Goal: Find contact information: Find contact information

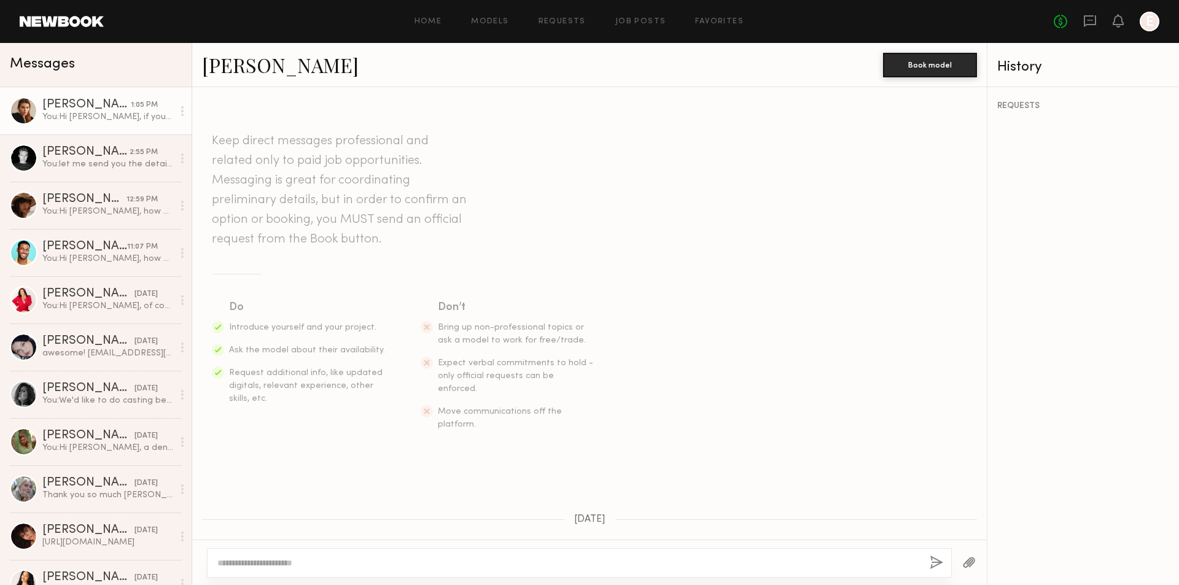
scroll to position [555, 0]
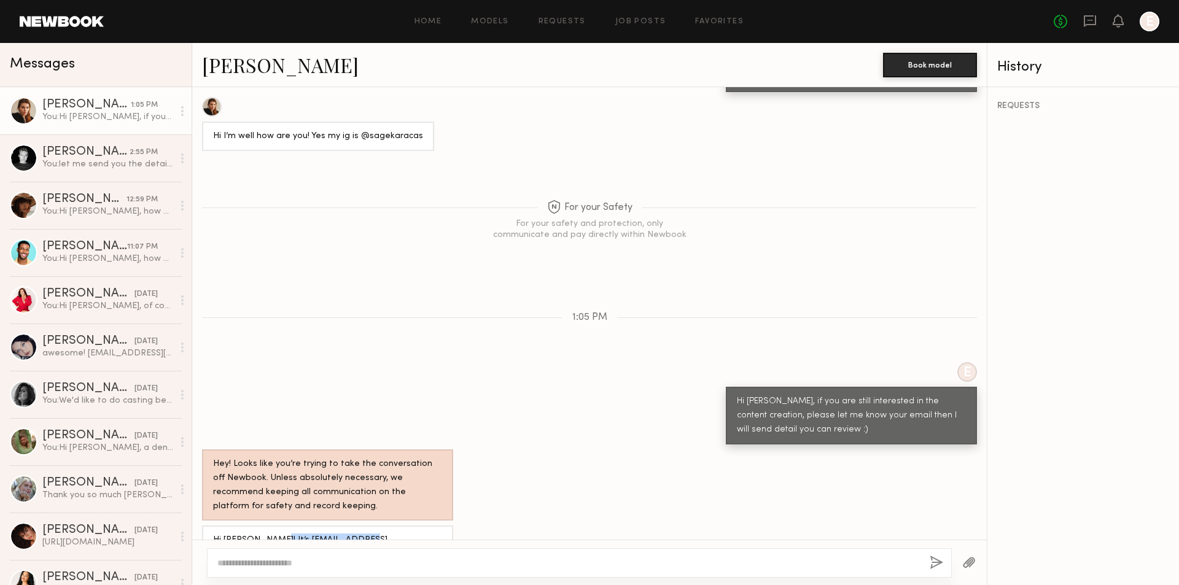
click at [115, 119] on div "You: Hi [PERSON_NAME], if you are still interested in the content creation, ple…" at bounding box center [107, 117] width 131 height 12
drag, startPoint x: 102, startPoint y: 154, endPoint x: 95, endPoint y: 158, distance: 8.9
click at [102, 154] on div "[PERSON_NAME]" at bounding box center [85, 152] width 87 height 12
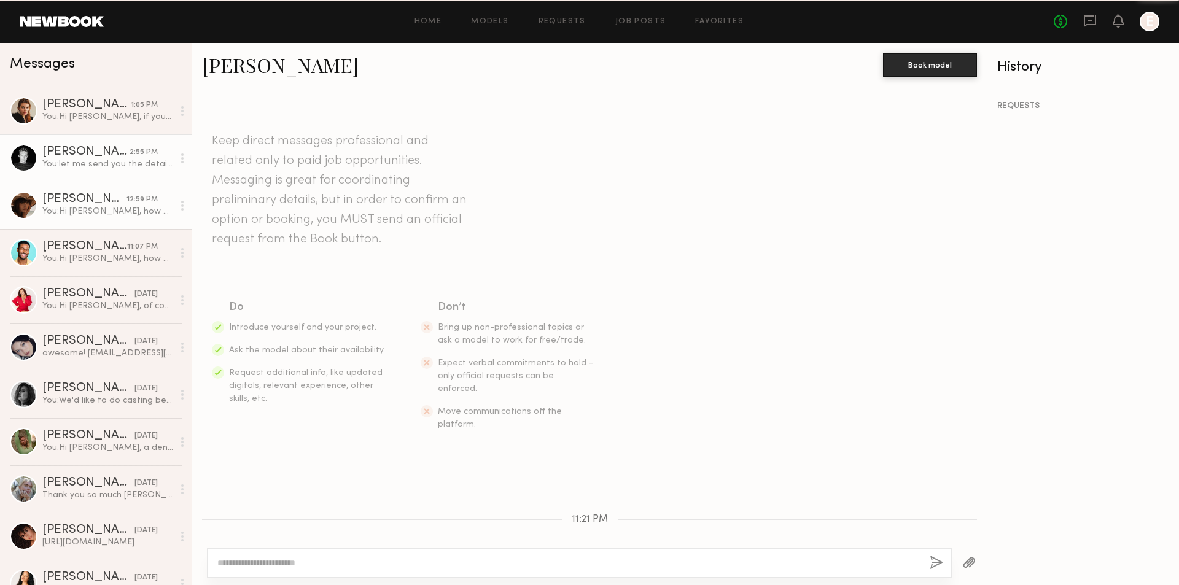
scroll to position [425, 0]
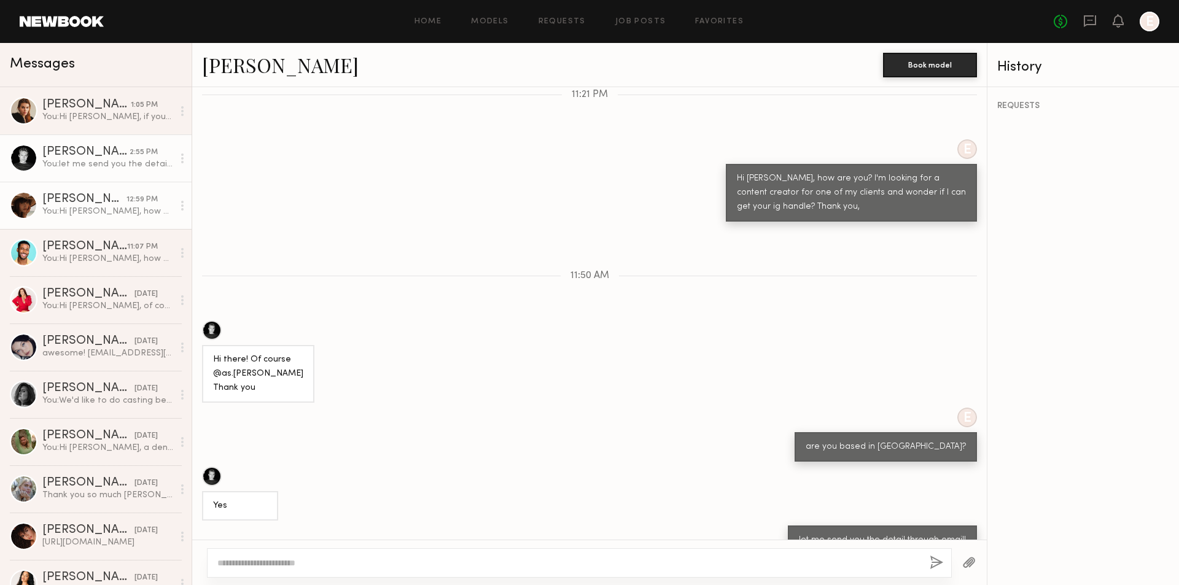
drag, startPoint x: 101, startPoint y: 212, endPoint x: 93, endPoint y: 214, distance: 8.1
click at [101, 212] on div "You: Hi [PERSON_NAME], how are you? I'm looking for a content creator for one o…" at bounding box center [107, 212] width 131 height 12
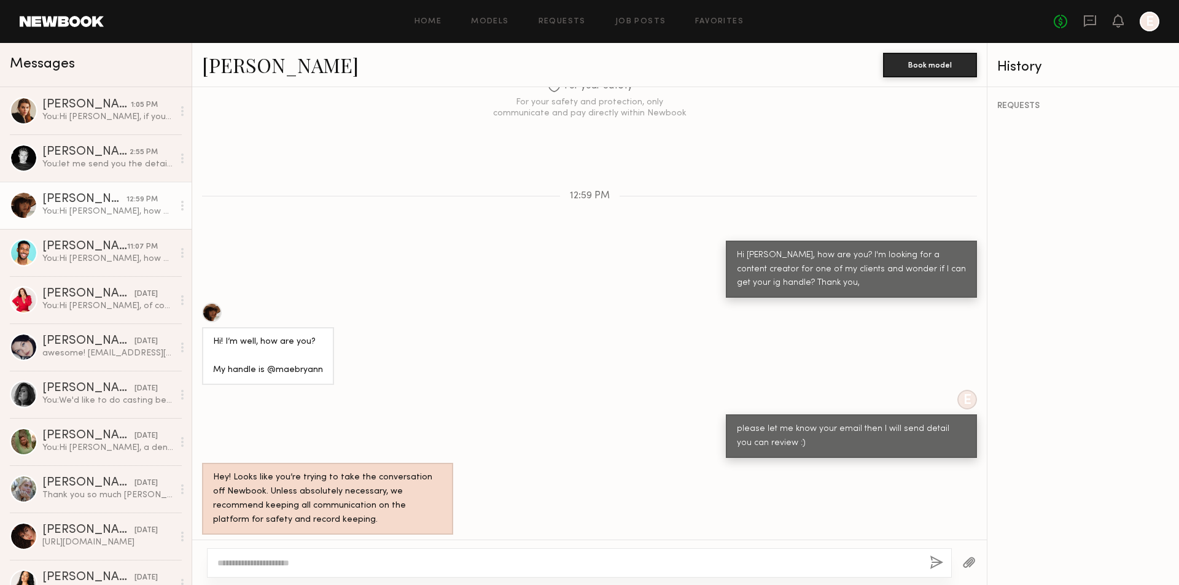
drag, startPoint x: 325, startPoint y: 514, endPoint x: 212, endPoint y: 510, distance: 113.7
click at [212, 540] on div "[EMAIL_ADDRESS][DOMAIN_NAME]" at bounding box center [287, 554] width 170 height 29
copy div "[EMAIL_ADDRESS][DOMAIN_NAME]"
